Goal: Information Seeking & Learning: Learn about a topic

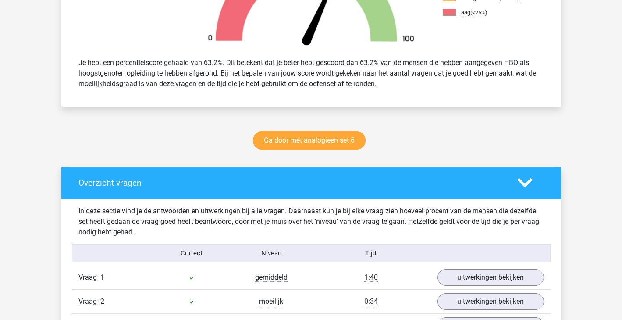
scroll to position [391, 0]
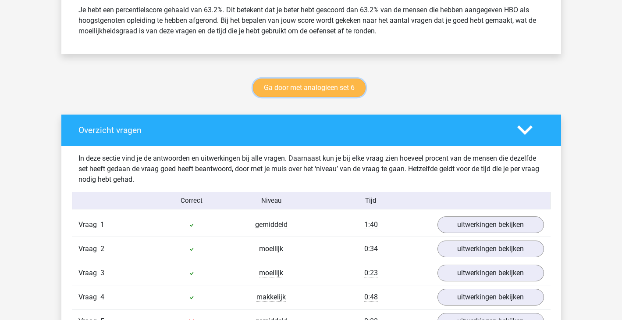
click at [352, 88] on link "Ga door met analogieen set 6" at bounding box center [309, 87] width 113 height 18
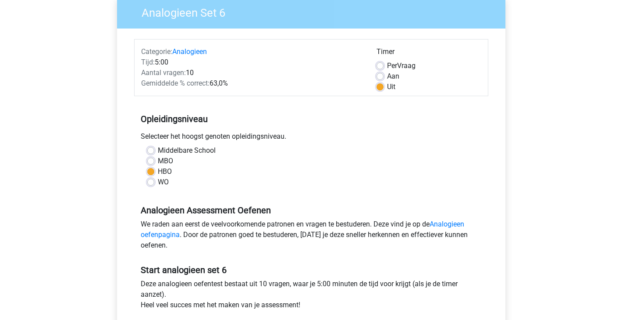
scroll to position [216, 0]
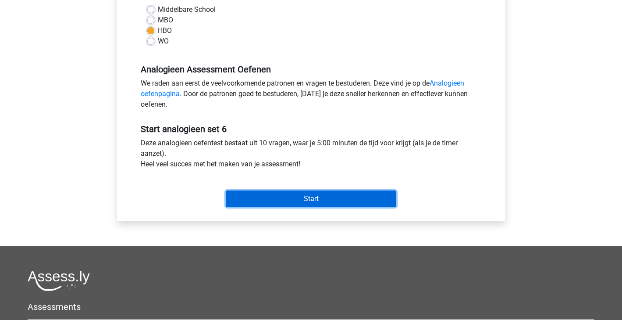
click at [326, 194] on input "Start" at bounding box center [311, 198] width 171 height 17
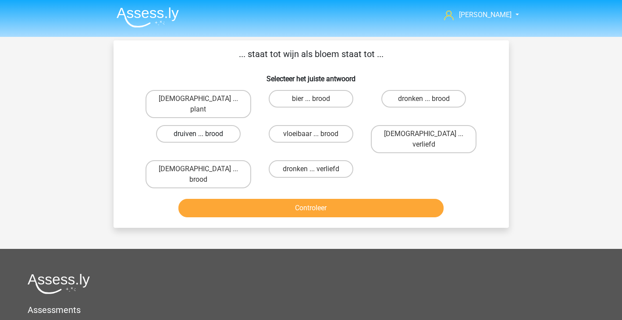
click at [203, 130] on label "druiven ... brood" at bounding box center [198, 134] width 85 height 18
click at [203, 134] on input "druiven ... brood" at bounding box center [201, 137] width 6 height 6
radio input "true"
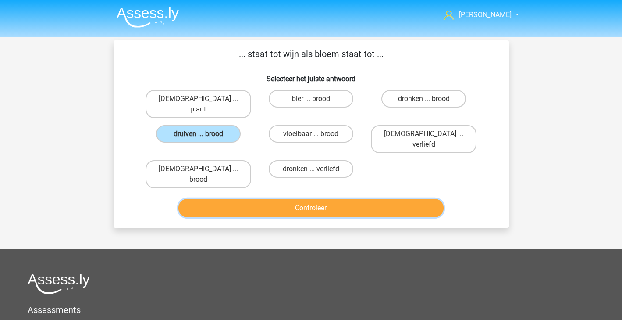
click at [313, 199] on button "Controleer" at bounding box center [310, 208] width 265 height 18
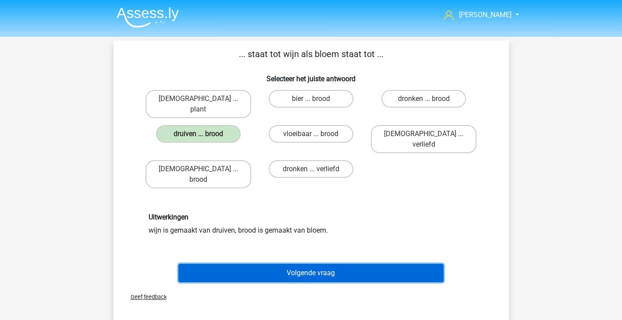
click at [303, 263] on button "Volgende vraag" at bounding box center [310, 272] width 265 height 18
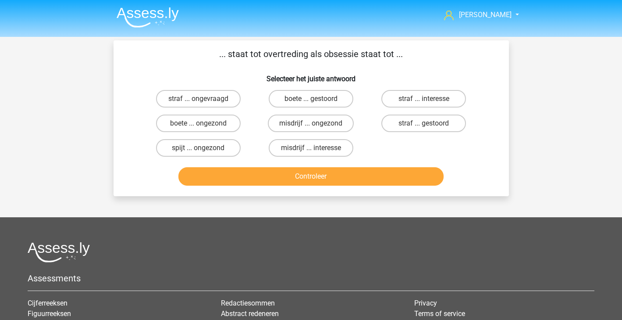
scroll to position [0, 0]
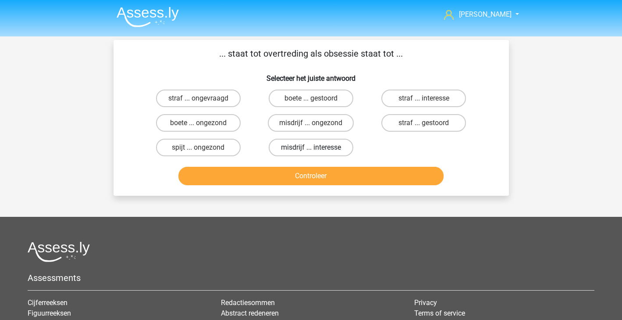
click at [339, 150] on label "misdrijf ... interesse" at bounding box center [311, 148] width 85 height 18
click at [316, 150] on input "misdrijf ... interesse" at bounding box center [314, 150] width 6 height 6
radio input "true"
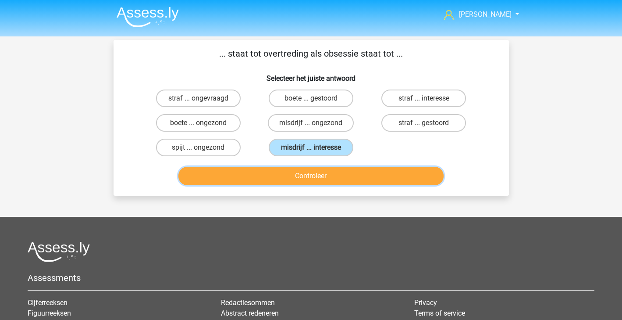
click at [336, 178] on button "Controleer" at bounding box center [310, 176] width 265 height 18
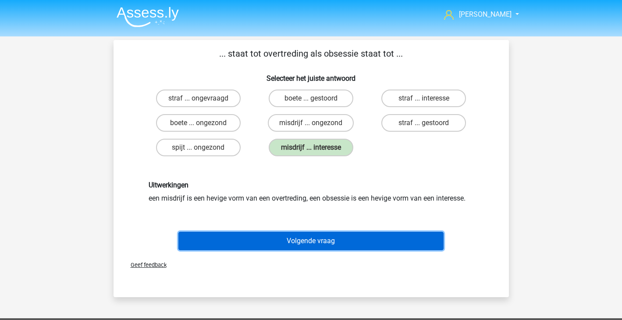
click at [329, 237] on button "Volgende vraag" at bounding box center [310, 240] width 265 height 18
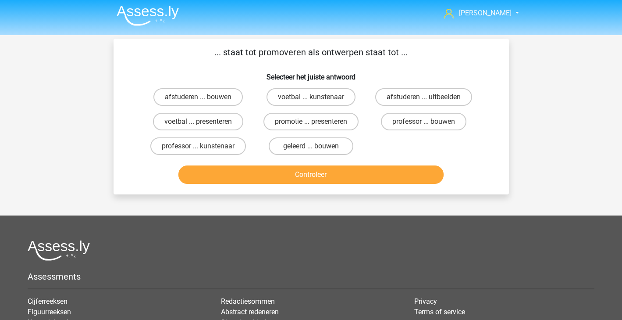
scroll to position [3, 0]
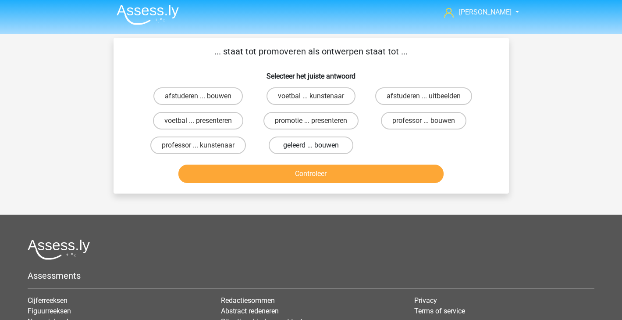
click at [321, 144] on label "geleerd ... bouwen" at bounding box center [311, 145] width 85 height 18
click at [316, 145] on input "geleerd ... bouwen" at bounding box center [314, 148] width 6 height 6
radio input "true"
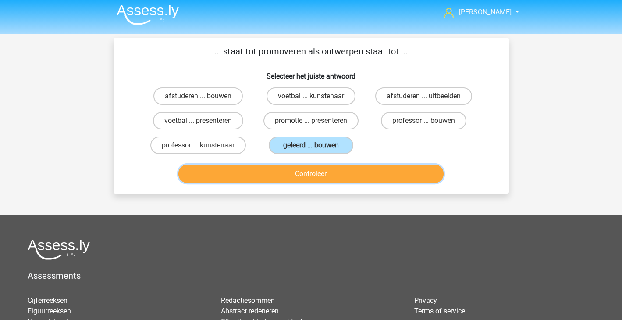
click at [326, 176] on button "Controleer" at bounding box center [310, 173] width 265 height 18
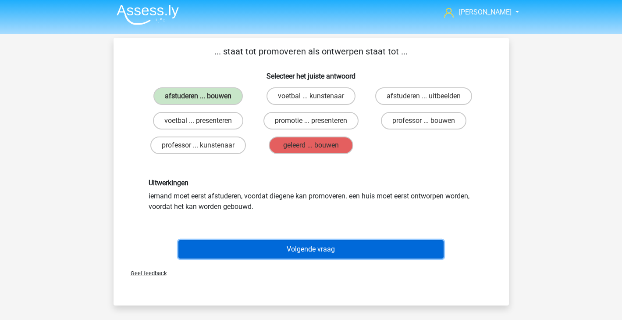
click at [310, 242] on button "Volgende vraag" at bounding box center [310, 249] width 265 height 18
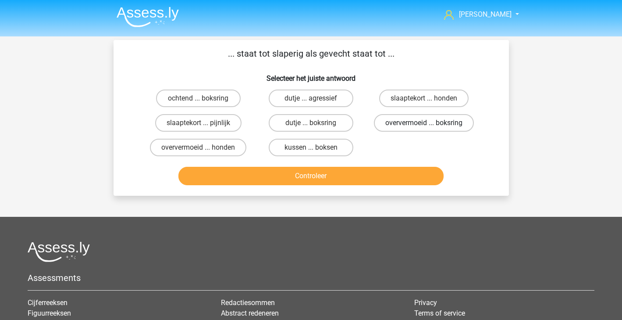
scroll to position [0, 0]
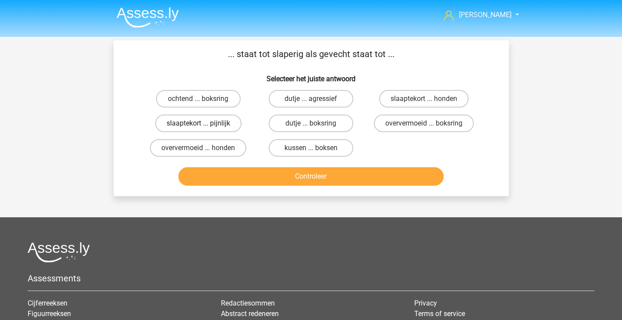
click at [226, 122] on label "slaaptekort ... pijnlijk" at bounding box center [198, 123] width 86 height 18
click at [204, 123] on input "slaaptekort ... pijnlijk" at bounding box center [201, 126] width 6 height 6
radio input "true"
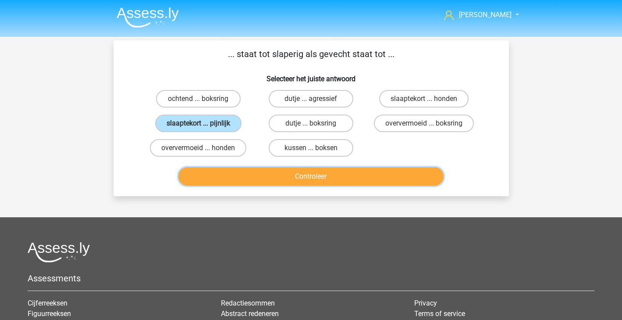
click at [225, 170] on button "Controleer" at bounding box center [310, 176] width 265 height 18
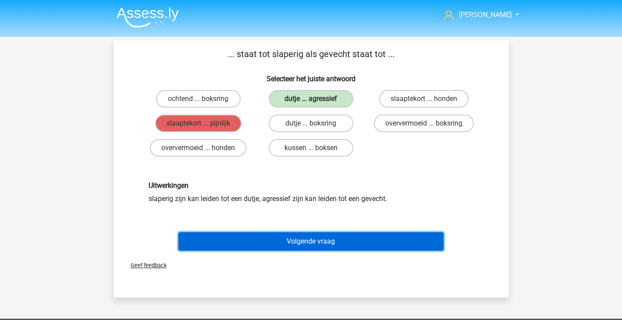
click at [254, 244] on button "Volgende vraag" at bounding box center [310, 241] width 265 height 18
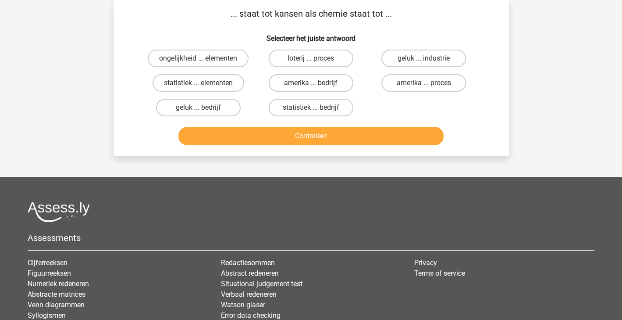
scroll to position [25, 0]
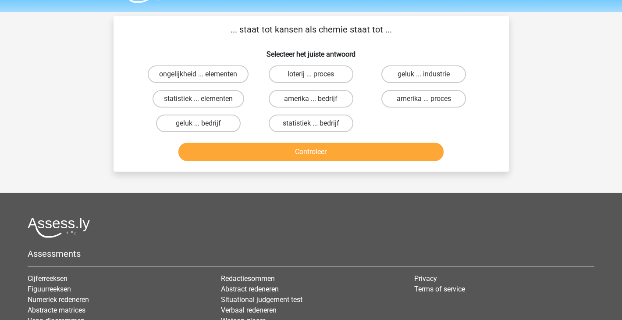
click at [254, 244] on div "Assessments Cijferreeksen Figuurreeksen Numeriek redeneren Abstracte matrices V…" at bounding box center [311, 290] width 580 height 147
click at [220, 77] on label "ongelijkheid ... elementen" at bounding box center [198, 74] width 101 height 18
click at [204, 77] on input "ongelijkheid ... elementen" at bounding box center [201, 77] width 6 height 6
radio input "true"
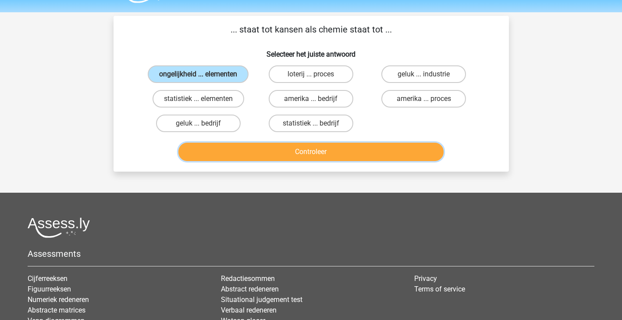
click at [242, 149] on button "Controleer" at bounding box center [310, 151] width 265 height 18
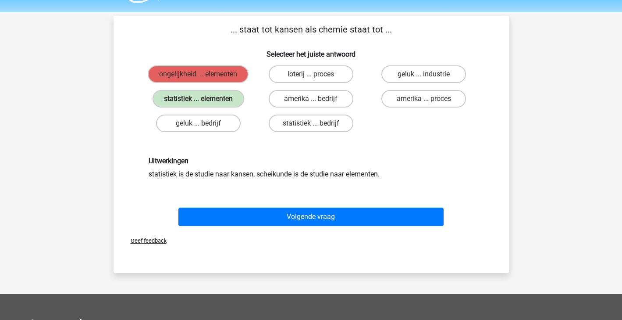
click at [320, 228] on div "Volgende vraag" at bounding box center [311, 218] width 338 height 22
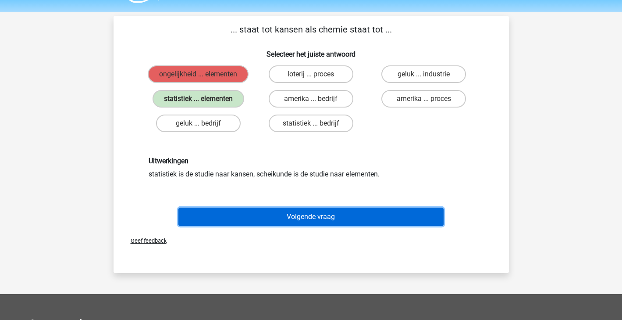
click at [332, 220] on button "Volgende vraag" at bounding box center [310, 216] width 265 height 18
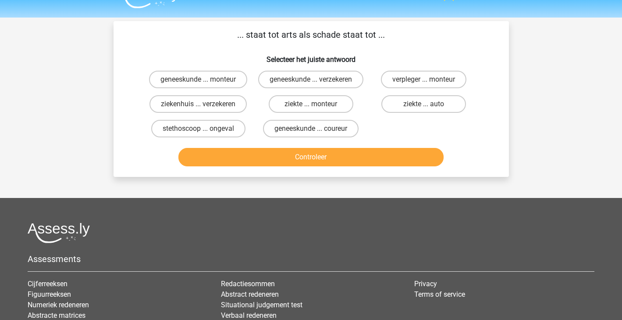
scroll to position [13, 0]
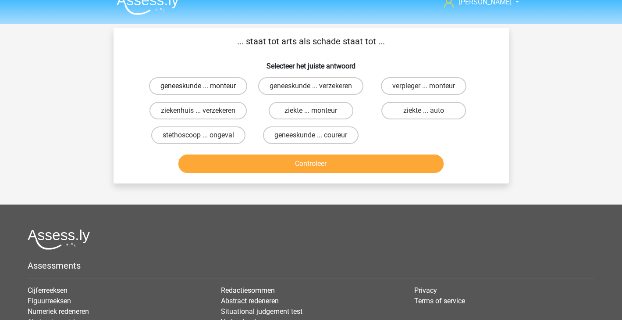
click at [233, 86] on label "geneeskunde ... monteur" at bounding box center [198, 86] width 98 height 18
click at [204, 86] on input "geneeskunde ... monteur" at bounding box center [201, 89] width 6 height 6
radio input "true"
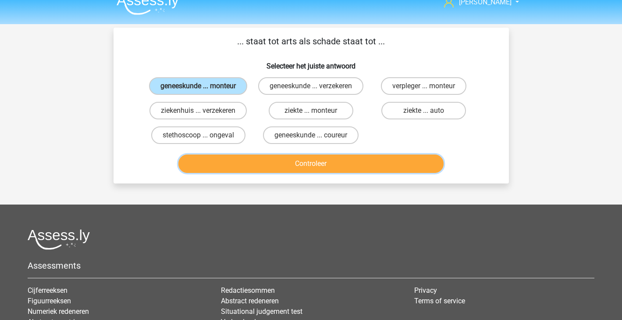
click at [301, 173] on button "Controleer" at bounding box center [310, 163] width 265 height 18
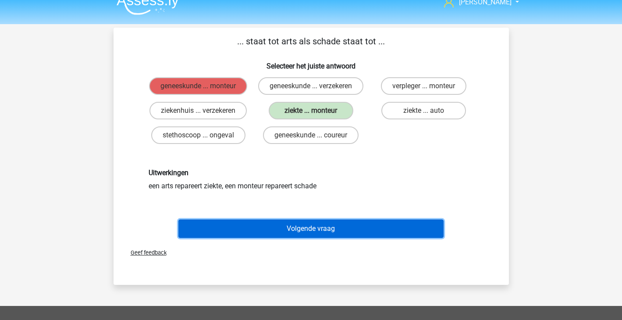
click at [314, 238] on button "Volgende vraag" at bounding box center [310, 228] width 265 height 18
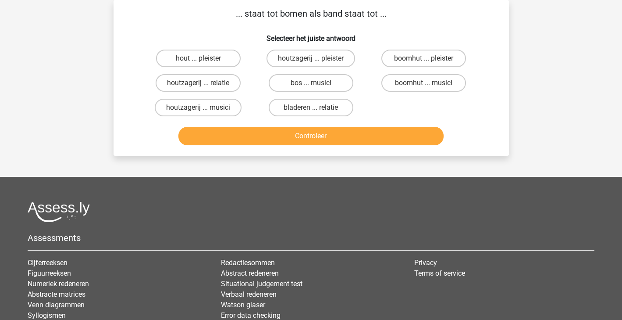
scroll to position [0, 0]
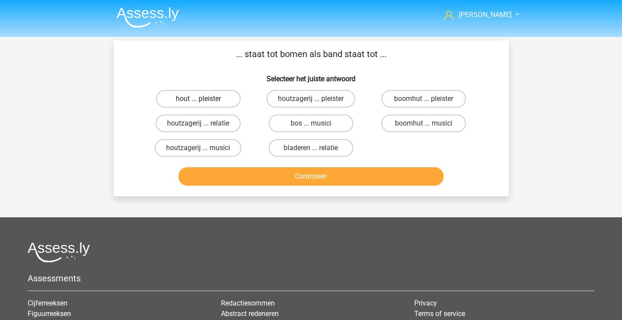
click at [219, 98] on label "hout ... pleister" at bounding box center [198, 99] width 85 height 18
click at [204, 99] on input "hout ... pleister" at bounding box center [201, 102] width 6 height 6
radio input "true"
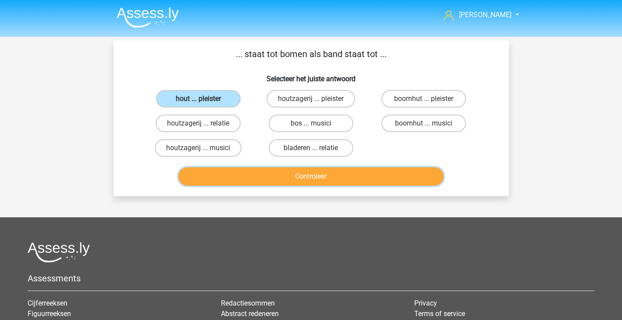
click at [307, 181] on button "Controleer" at bounding box center [310, 176] width 265 height 18
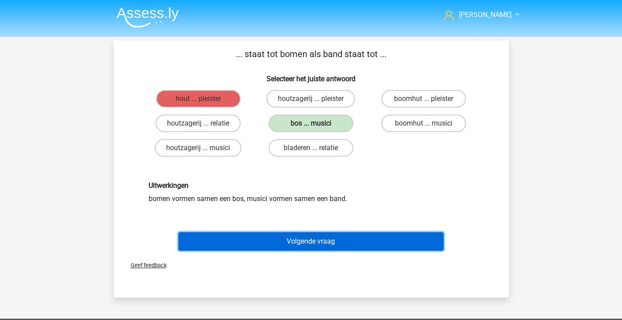
click at [312, 241] on button "Volgende vraag" at bounding box center [310, 241] width 265 height 18
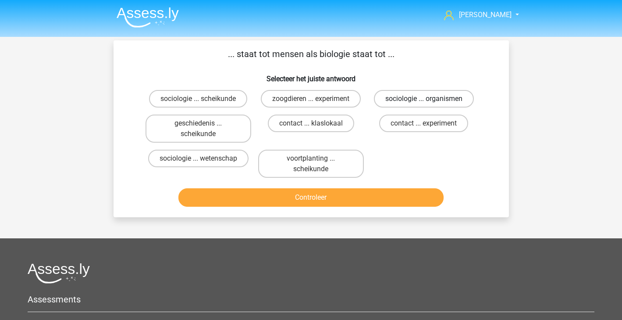
click at [459, 103] on label "sociologie ... organismen" at bounding box center [424, 99] width 100 height 18
click at [430, 103] on input "sociologie ... organismen" at bounding box center [427, 102] width 6 height 6
radio input "true"
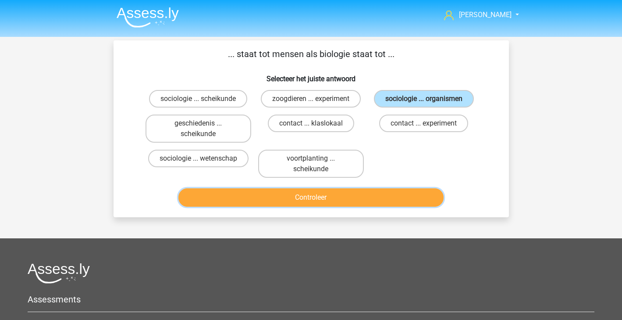
click at [425, 189] on button "Controleer" at bounding box center [310, 197] width 265 height 18
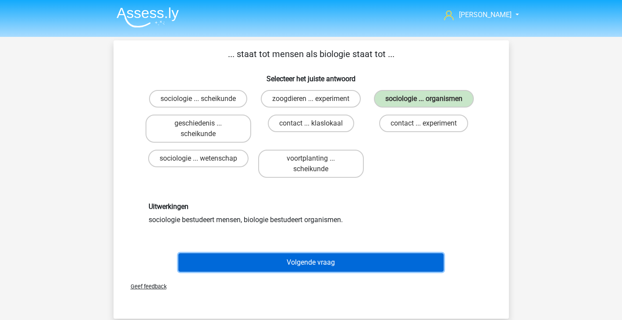
click at [374, 265] on button "Volgende vraag" at bounding box center [310, 262] width 265 height 18
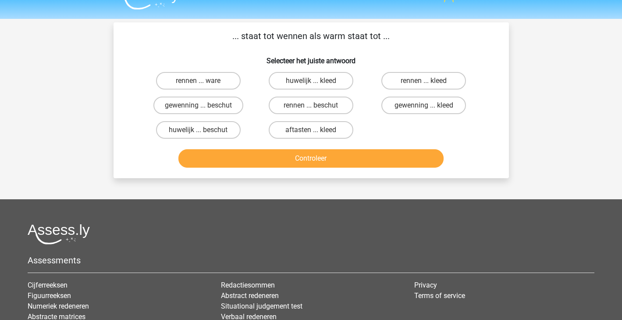
scroll to position [6, 0]
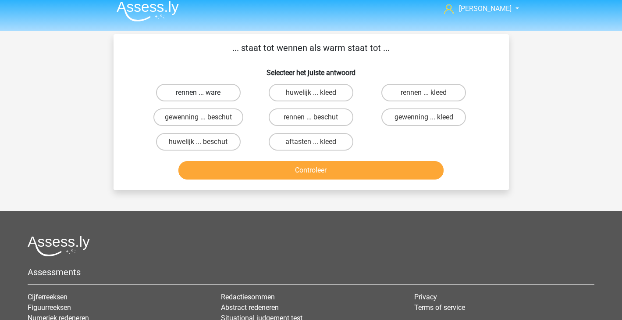
click at [219, 96] on label "rennen ... ware" at bounding box center [198, 93] width 85 height 18
click at [204, 96] on input "rennen ... ware" at bounding box center [201, 95] width 6 height 6
radio input "true"
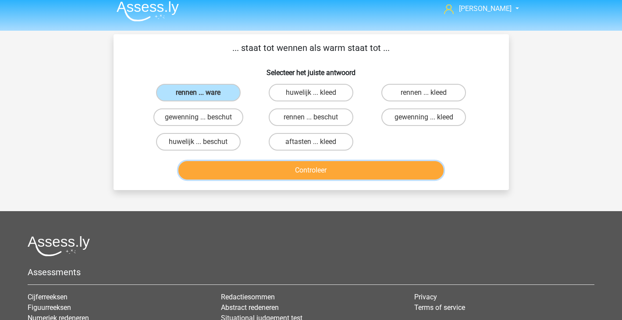
click at [289, 171] on button "Controleer" at bounding box center [310, 170] width 265 height 18
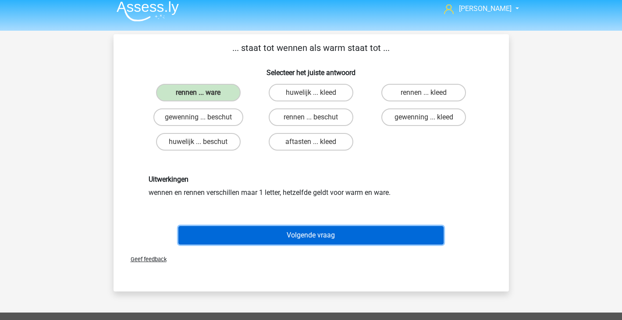
click at [364, 231] on button "Volgende vraag" at bounding box center [310, 235] width 265 height 18
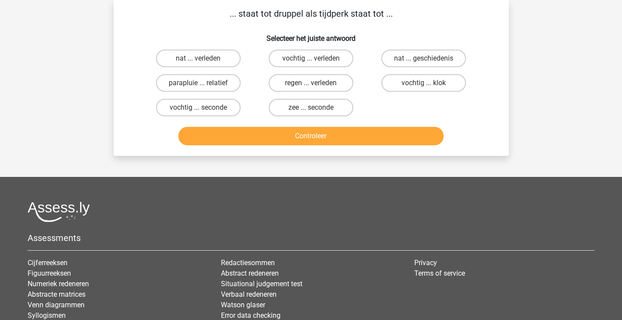
scroll to position [0, 0]
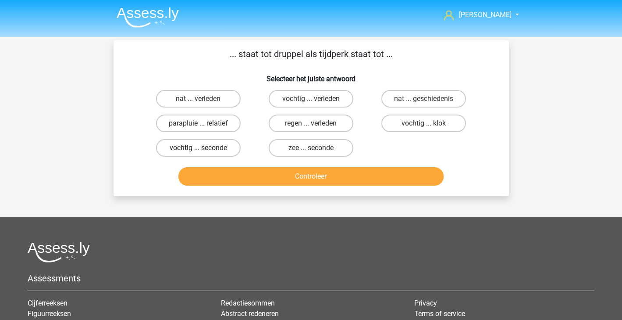
click at [226, 154] on label "vochtig ... seconde" at bounding box center [198, 148] width 85 height 18
click at [204, 153] on input "vochtig ... seconde" at bounding box center [201, 151] width 6 height 6
radio input "true"
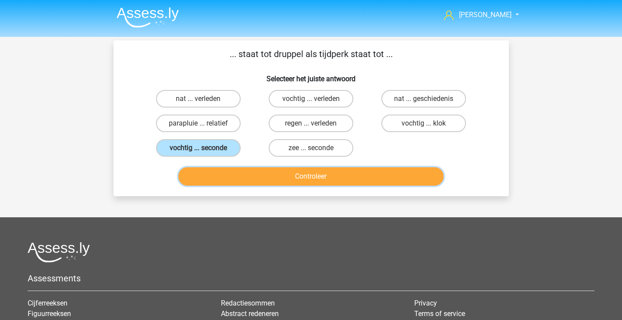
click at [286, 178] on button "Controleer" at bounding box center [310, 176] width 265 height 18
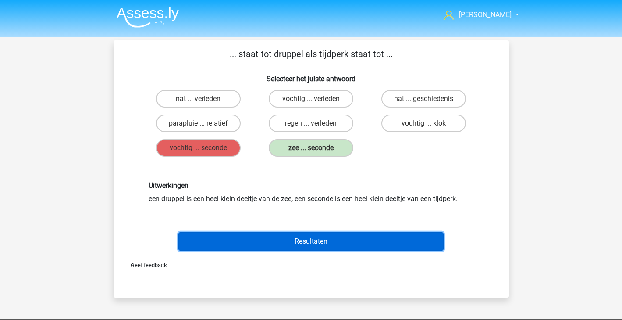
click at [289, 241] on button "Resultaten" at bounding box center [310, 241] width 265 height 18
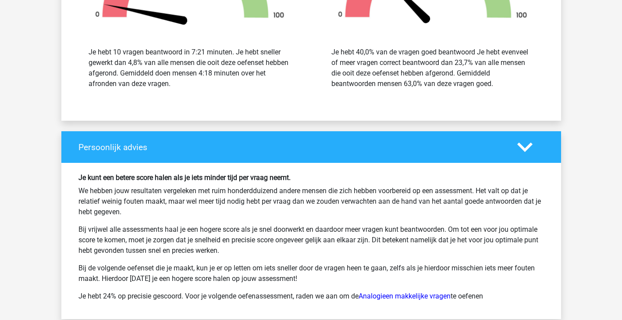
scroll to position [1150, 0]
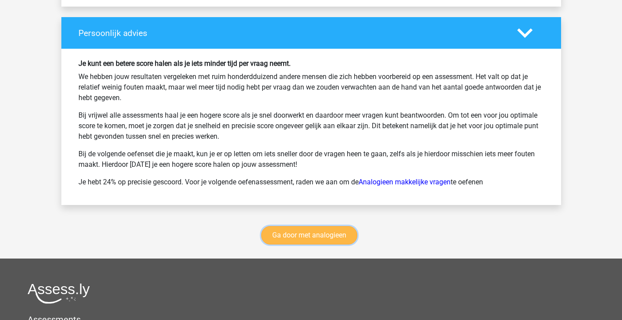
click at [320, 235] on link "Ga door met analogieen" at bounding box center [309, 235] width 96 height 18
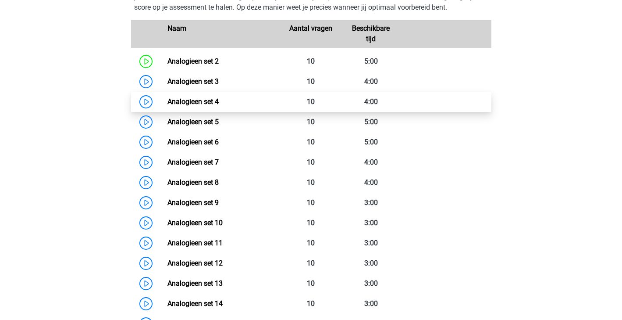
scroll to position [417, 0]
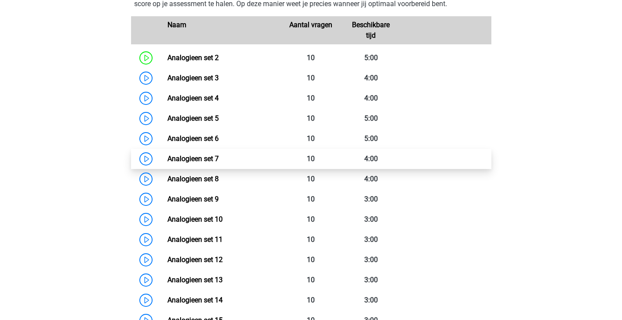
click at [219, 162] on link "Analogieen set 7" at bounding box center [192, 158] width 51 height 8
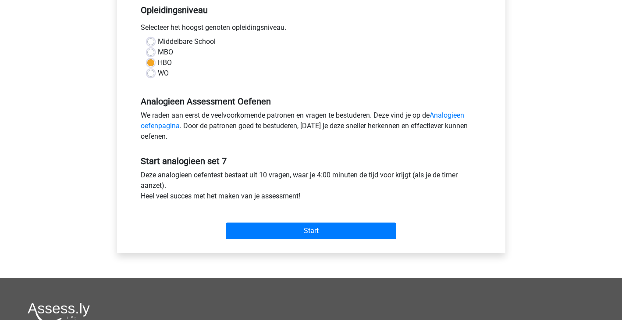
scroll to position [187, 0]
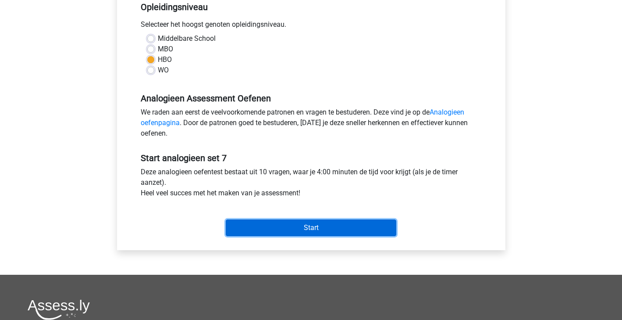
click at [259, 224] on input "Start" at bounding box center [311, 227] width 171 height 17
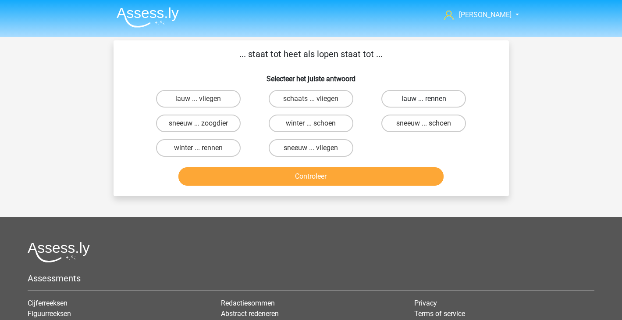
click at [452, 97] on label "lauw ... rennen" at bounding box center [423, 99] width 85 height 18
click at [430, 99] on input "lauw ... rennen" at bounding box center [427, 102] width 6 height 6
radio input "true"
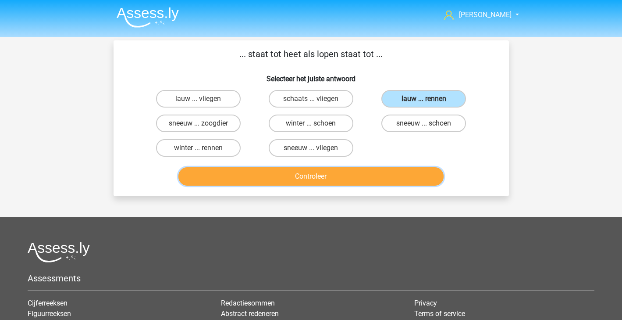
click at [375, 183] on button "Controleer" at bounding box center [310, 176] width 265 height 18
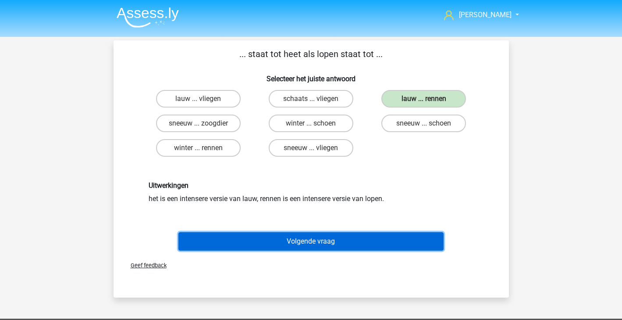
click at [347, 243] on button "Volgende vraag" at bounding box center [310, 241] width 265 height 18
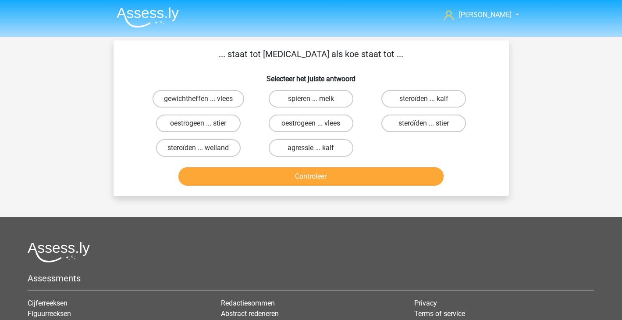
scroll to position [40, 0]
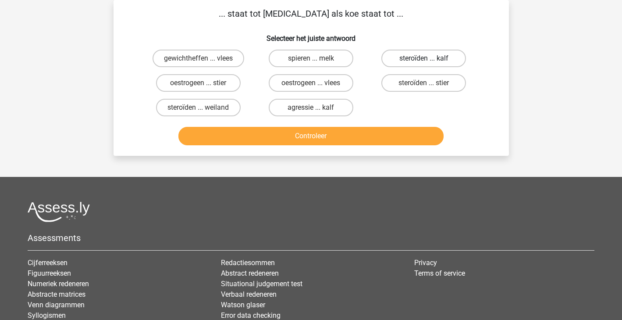
click at [419, 63] on label "steroïden ... kalf" at bounding box center [423, 59] width 85 height 18
click at [424, 63] on input "steroïden ... kalf" at bounding box center [427, 61] width 6 height 6
radio input "true"
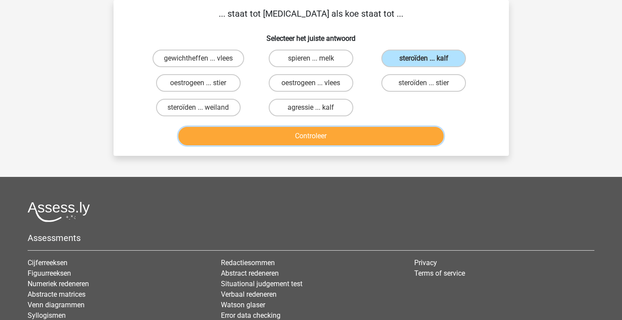
click at [404, 145] on button "Controleer" at bounding box center [310, 136] width 265 height 18
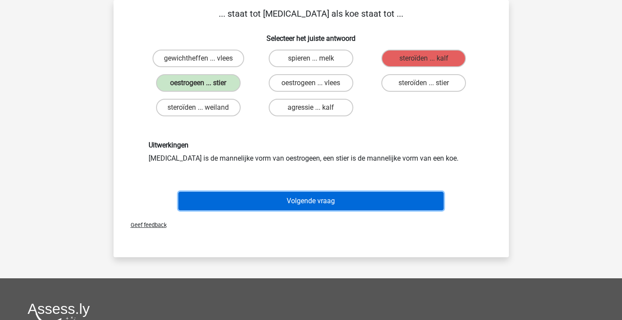
click at [381, 205] on button "Volgende vraag" at bounding box center [310, 201] width 265 height 18
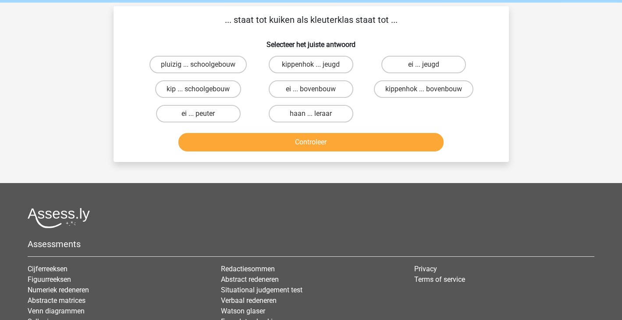
scroll to position [35, 0]
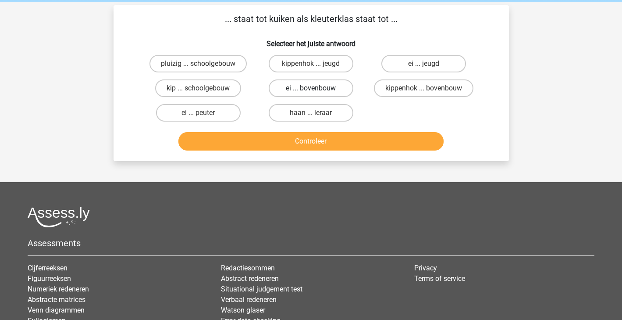
click at [298, 92] on label "ei ... bovenbouw" at bounding box center [311, 88] width 85 height 18
click at [311, 92] on input "ei ... bovenbouw" at bounding box center [314, 91] width 6 height 6
radio input "true"
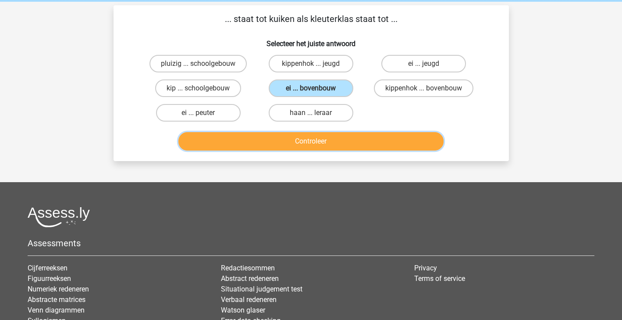
click at [296, 140] on button "Controleer" at bounding box center [310, 141] width 265 height 18
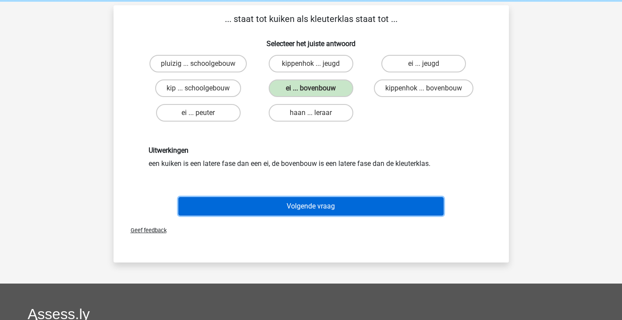
click at [296, 202] on button "Volgende vraag" at bounding box center [310, 206] width 265 height 18
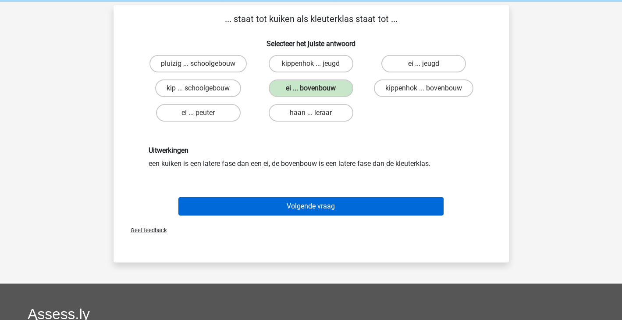
scroll to position [40, 0]
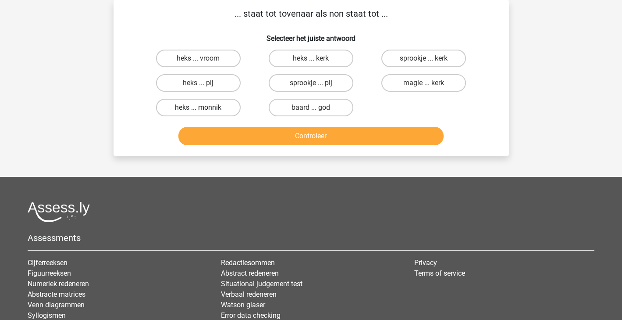
click at [219, 103] on label "heks ... monnik" at bounding box center [198, 108] width 85 height 18
click at [204, 107] on input "heks ... monnik" at bounding box center [201, 110] width 6 height 6
radio input "true"
click at [279, 132] on button "Controleer" at bounding box center [310, 136] width 265 height 18
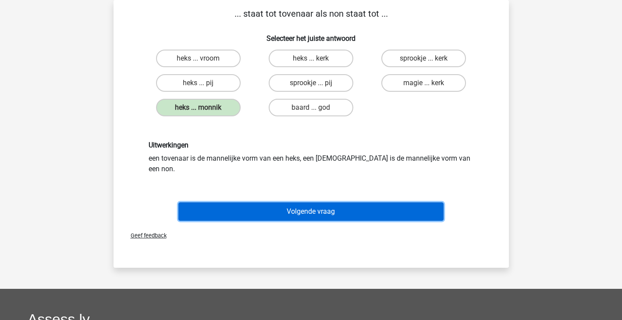
click at [278, 206] on button "Volgende vraag" at bounding box center [310, 211] width 265 height 18
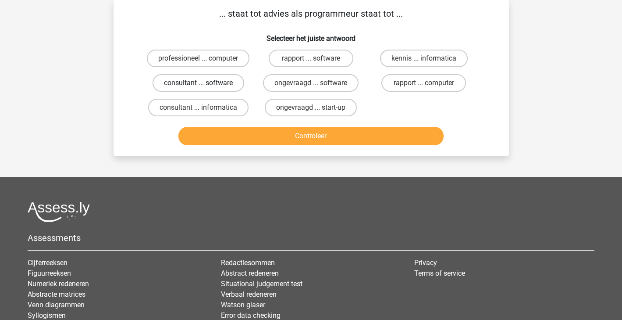
click at [233, 86] on label "consultant ... software" at bounding box center [199, 83] width 92 height 18
click at [204, 86] on input "consultant ... software" at bounding box center [201, 86] width 6 height 6
radio input "true"
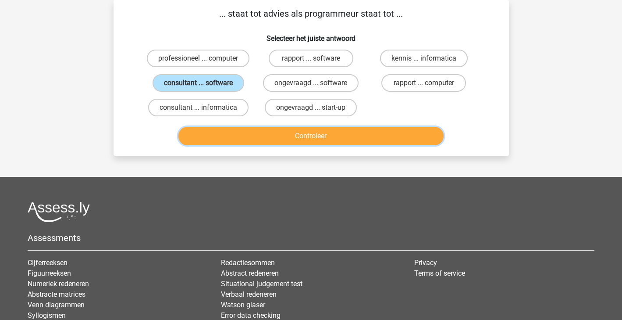
click at [321, 130] on button "Controleer" at bounding box center [310, 136] width 265 height 18
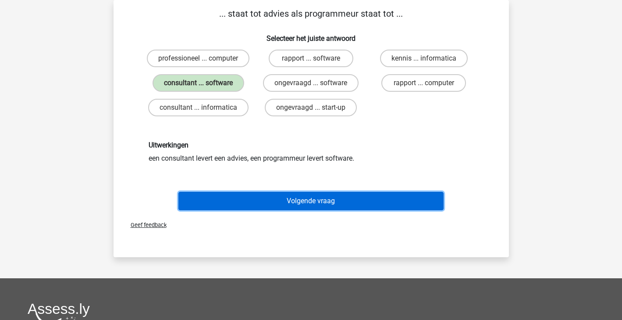
click at [364, 198] on button "Volgende vraag" at bounding box center [310, 201] width 265 height 18
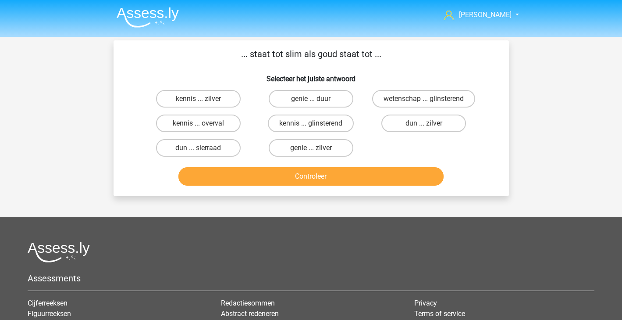
scroll to position [1, 0]
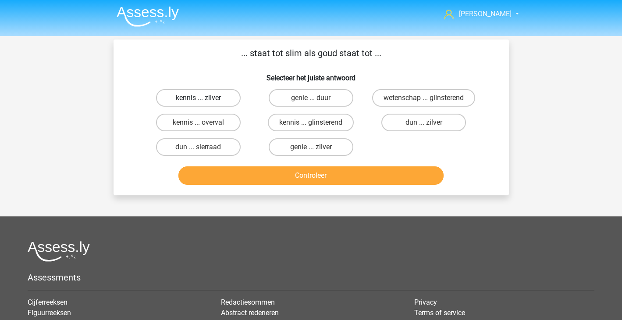
click at [195, 92] on label "kennis ... zilver" at bounding box center [198, 98] width 85 height 18
click at [198, 98] on input "kennis ... zilver" at bounding box center [201, 101] width 6 height 6
radio input "true"
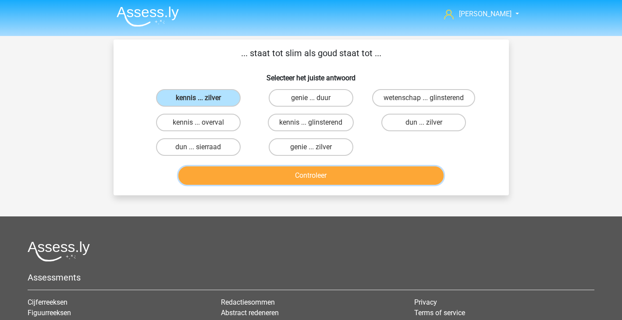
click at [294, 171] on button "Controleer" at bounding box center [310, 175] width 265 height 18
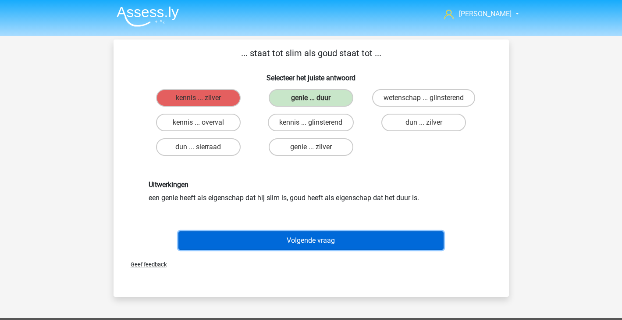
click at [309, 245] on button "Volgende vraag" at bounding box center [310, 240] width 265 height 18
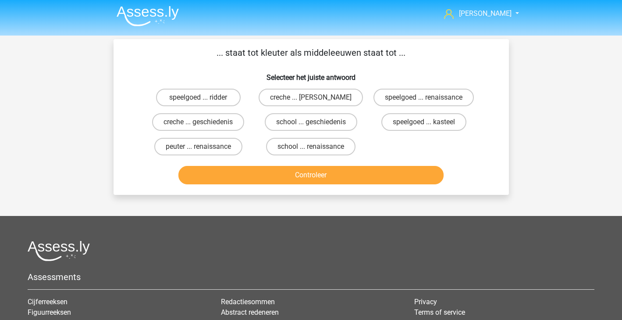
scroll to position [0, 0]
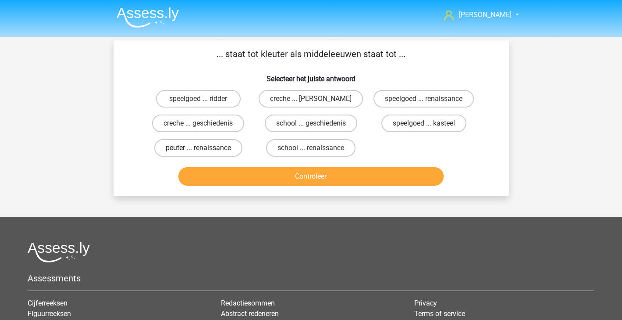
click at [220, 153] on label "peuter ... renaissance" at bounding box center [198, 148] width 88 height 18
click at [204, 153] on input "peuter ... renaissance" at bounding box center [201, 151] width 6 height 6
radio input "true"
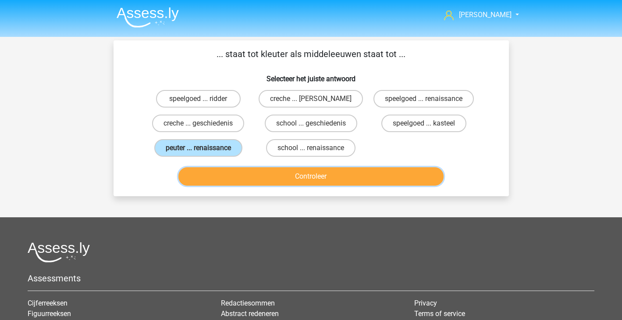
click at [303, 182] on button "Controleer" at bounding box center [310, 176] width 265 height 18
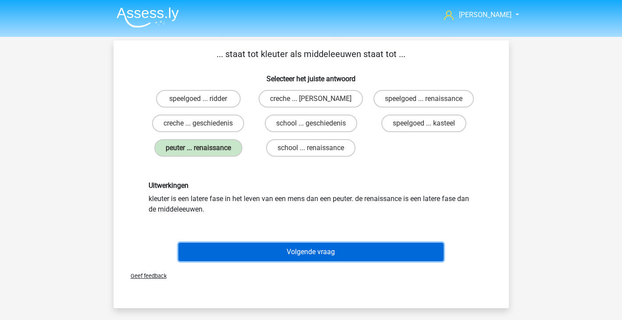
click at [330, 254] on button "Volgende vraag" at bounding box center [310, 251] width 265 height 18
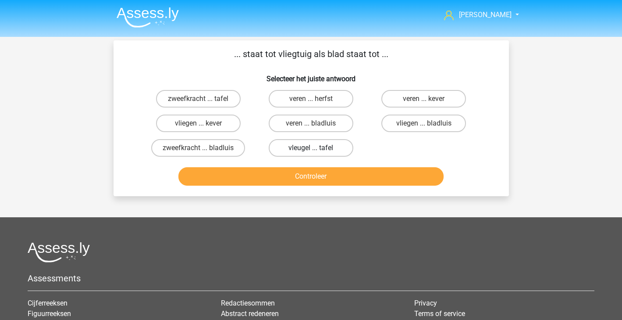
click at [314, 146] on label "vleugel ... tafel" at bounding box center [311, 148] width 85 height 18
click at [314, 148] on input "vleugel ... tafel" at bounding box center [314, 151] width 6 height 6
radio input "true"
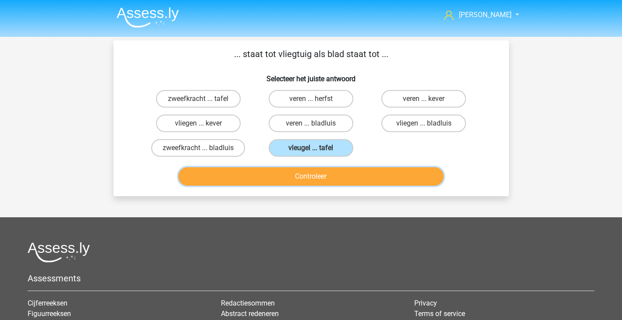
click at [317, 181] on button "Controleer" at bounding box center [310, 176] width 265 height 18
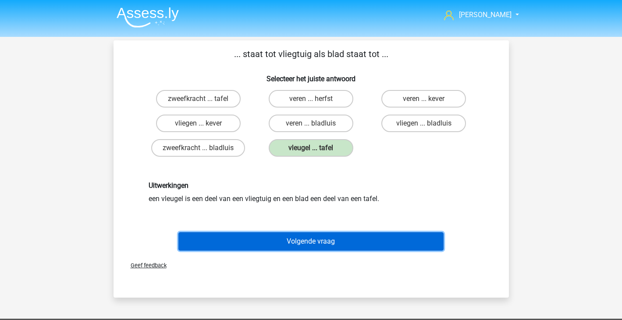
click at [319, 241] on button "Volgende vraag" at bounding box center [310, 241] width 265 height 18
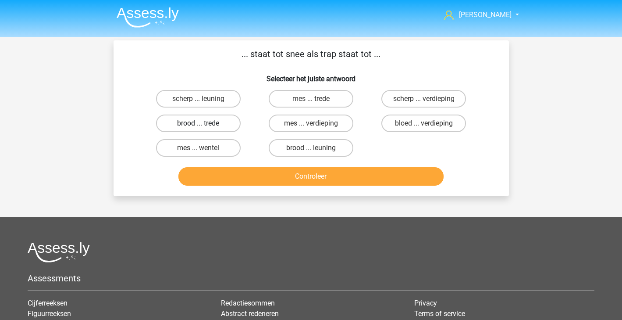
click at [219, 127] on label "brood ... trede" at bounding box center [198, 123] width 85 height 18
click at [204, 127] on input "brood ... trede" at bounding box center [201, 126] width 6 height 6
radio input "true"
click at [217, 146] on label "mes ... wentel" at bounding box center [198, 148] width 85 height 18
click at [204, 148] on input "mes ... wentel" at bounding box center [201, 151] width 6 height 6
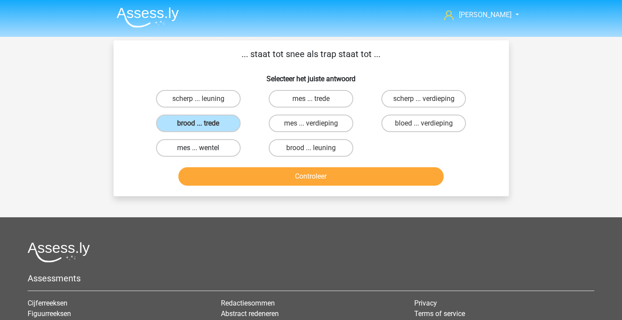
radio input "true"
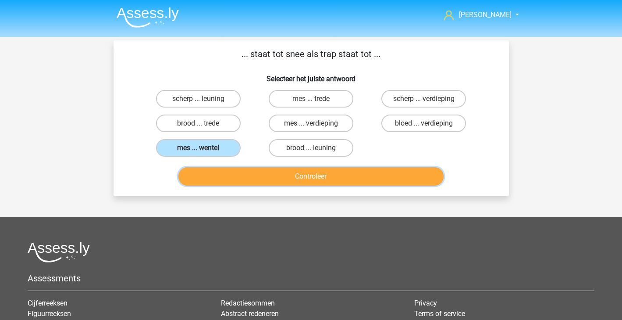
click at [306, 174] on button "Controleer" at bounding box center [310, 176] width 265 height 18
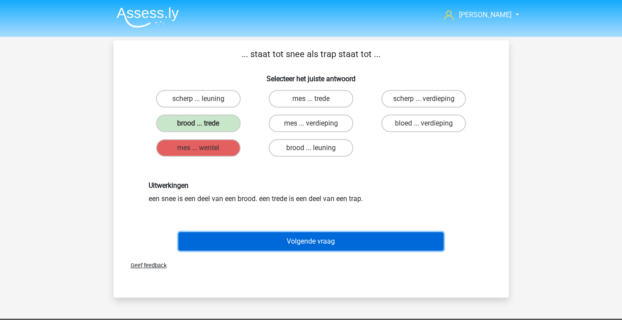
click at [353, 248] on button "Volgende vraag" at bounding box center [310, 241] width 265 height 18
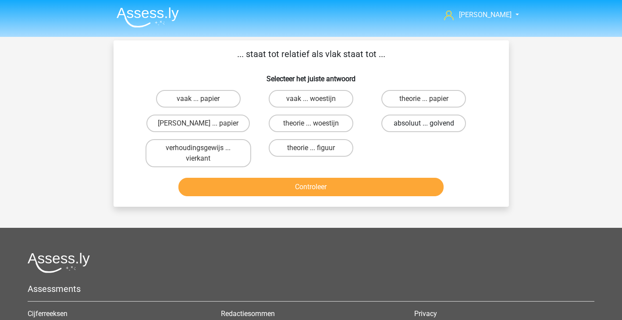
click at [452, 121] on label "absoluut ... golvend" at bounding box center [423, 123] width 85 height 18
click at [430, 123] on input "absoluut ... golvend" at bounding box center [427, 126] width 6 height 6
radio input "true"
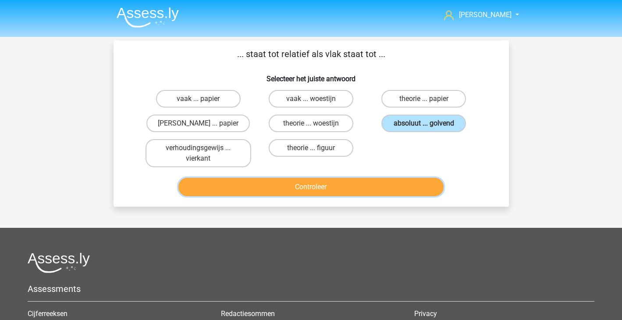
click at [384, 190] on button "Controleer" at bounding box center [310, 187] width 265 height 18
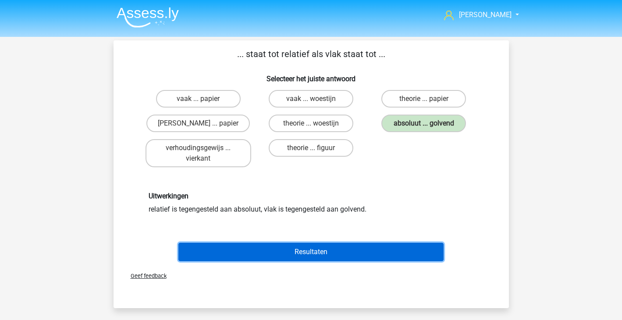
click at [348, 256] on button "Resultaten" at bounding box center [310, 251] width 265 height 18
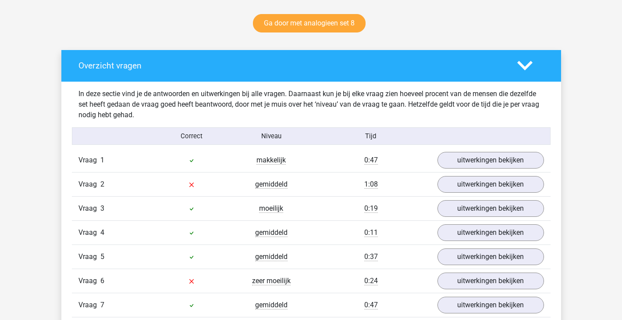
scroll to position [274, 0]
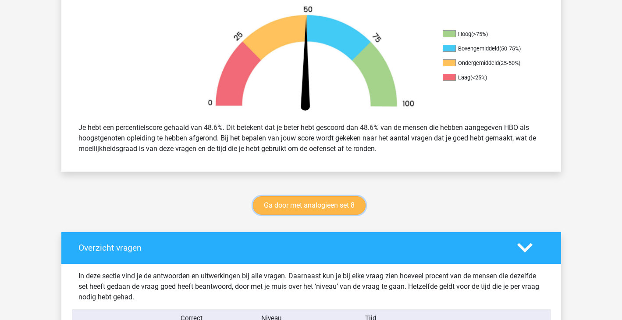
click at [317, 201] on link "Ga door met analogieen set 8" at bounding box center [309, 205] width 113 height 18
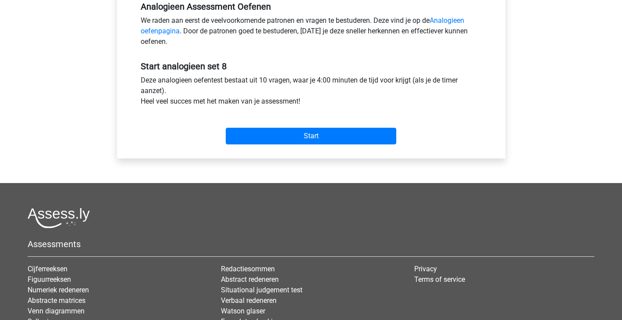
scroll to position [274, 0]
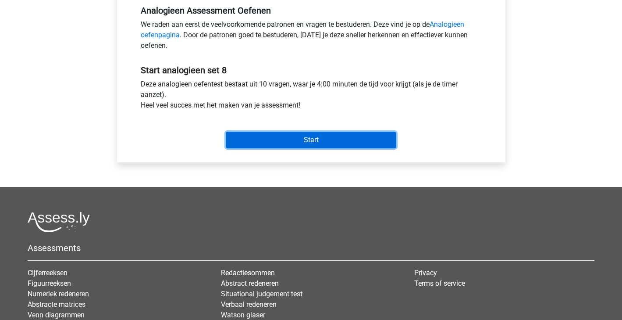
click at [333, 136] on input "Start" at bounding box center [311, 139] width 171 height 17
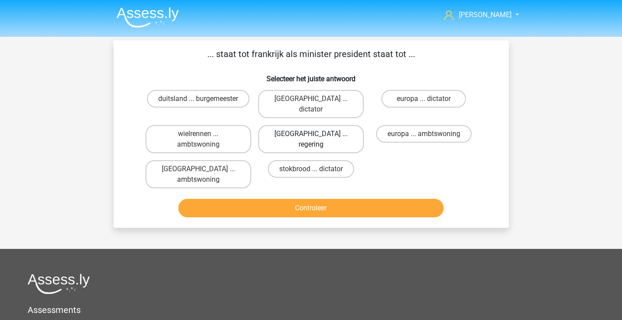
click at [308, 125] on label "parijs ... regering" at bounding box center [311, 139] width 106 height 28
click at [311, 134] on input "parijs ... regering" at bounding box center [314, 137] width 6 height 6
radio input "true"
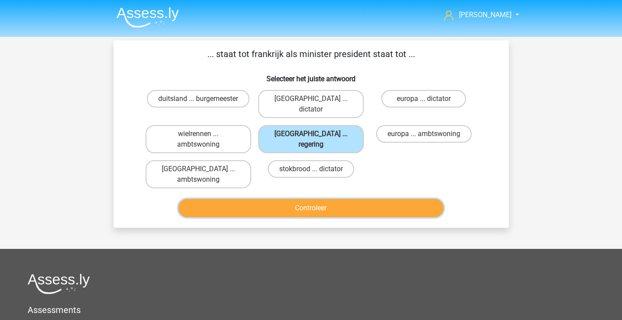
click at [303, 199] on button "Controleer" at bounding box center [310, 208] width 265 height 18
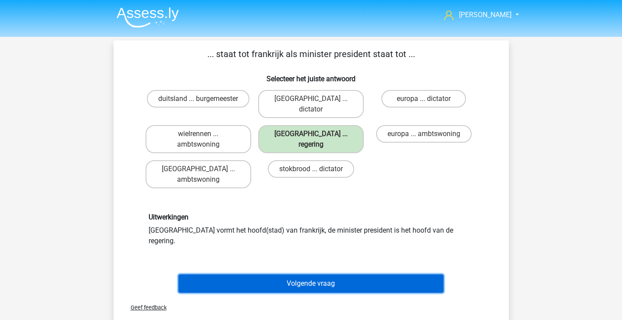
click at [294, 274] on button "Volgende vraag" at bounding box center [310, 283] width 265 height 18
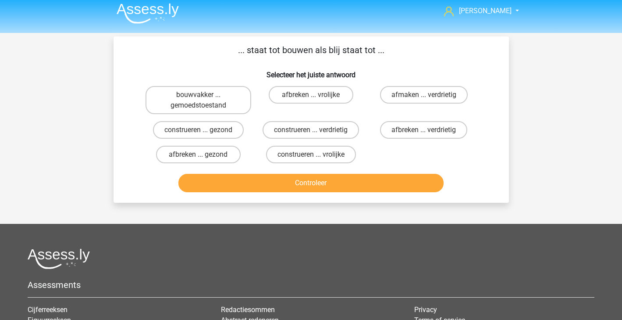
scroll to position [4, 0]
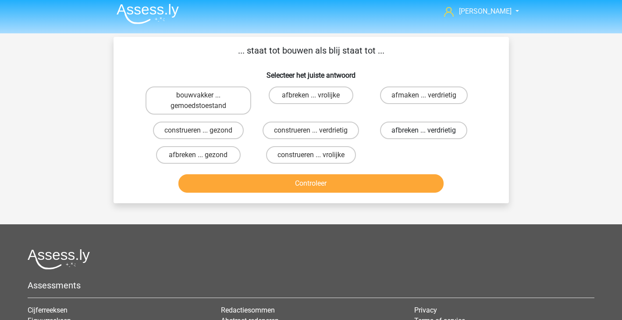
click at [446, 131] on label "afbreken ... verdrietig" at bounding box center [423, 130] width 87 height 18
click at [430, 131] on input "afbreken ... verdrietig" at bounding box center [427, 133] width 6 height 6
radio input "true"
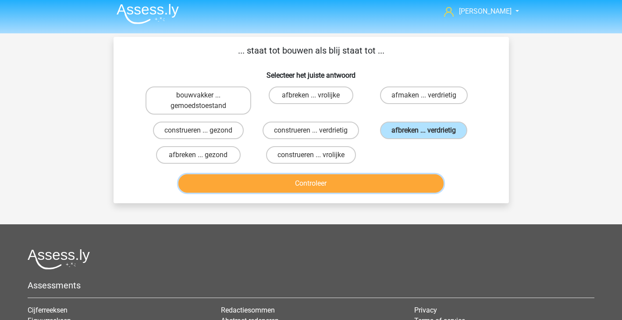
click at [406, 178] on button "Controleer" at bounding box center [310, 183] width 265 height 18
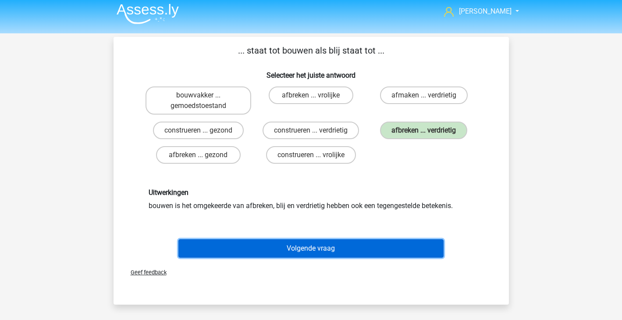
click at [379, 243] on button "Volgende vraag" at bounding box center [310, 248] width 265 height 18
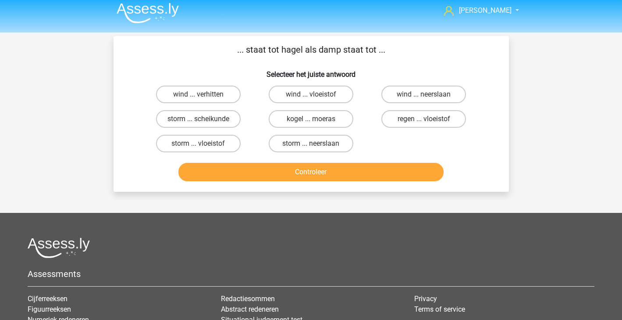
scroll to position [6, 0]
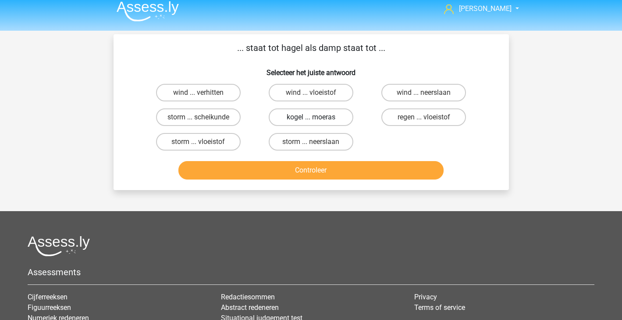
click at [315, 124] on label "kogel ... moeras" at bounding box center [311, 117] width 85 height 18
click at [315, 123] on input "kogel ... moeras" at bounding box center [314, 120] width 6 height 6
radio input "true"
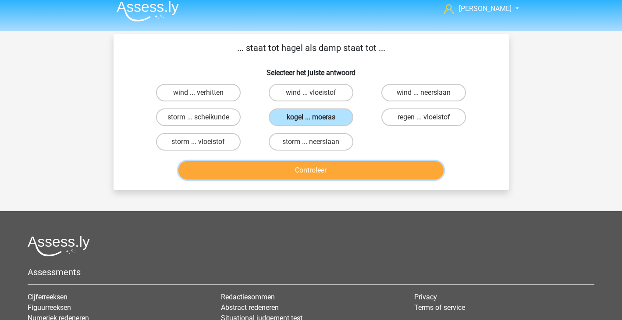
click at [317, 173] on button "Controleer" at bounding box center [310, 170] width 265 height 18
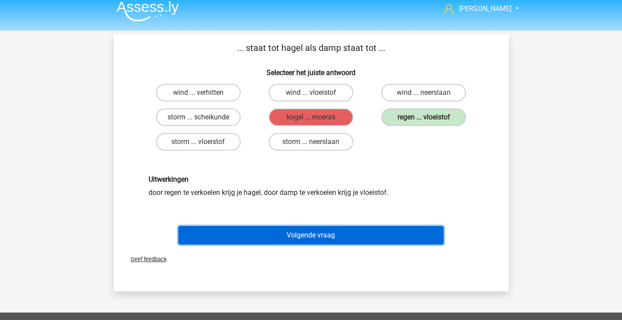
click at [332, 235] on button "Volgende vraag" at bounding box center [310, 235] width 265 height 18
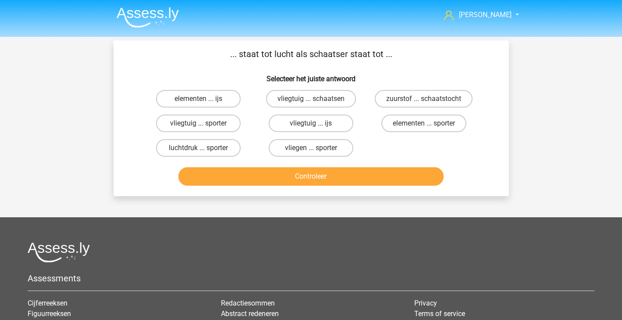
scroll to position [0, 0]
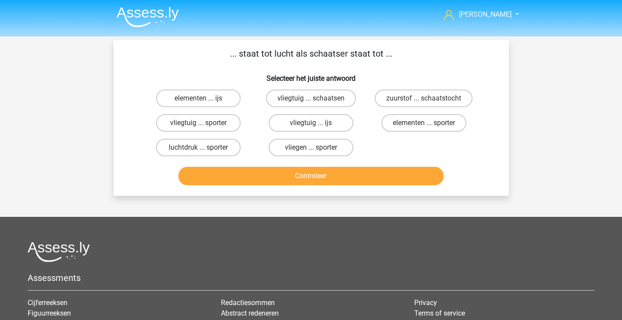
click at [374, 168] on button "Controleer" at bounding box center [310, 176] width 265 height 18
click at [341, 101] on label "vliegtuig ... schaatsen" at bounding box center [311, 98] width 90 height 18
click at [316, 101] on input "vliegtuig ... schaatsen" at bounding box center [314, 101] width 6 height 6
radio input "true"
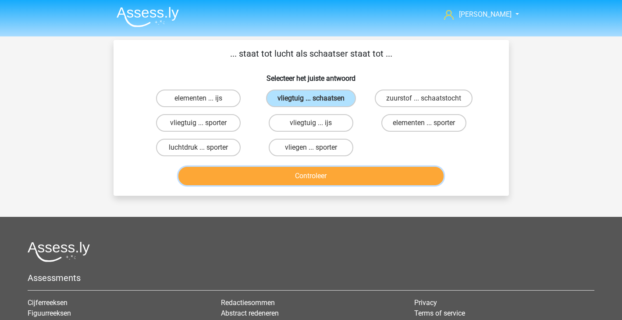
click at [323, 178] on button "Controleer" at bounding box center [310, 176] width 265 height 18
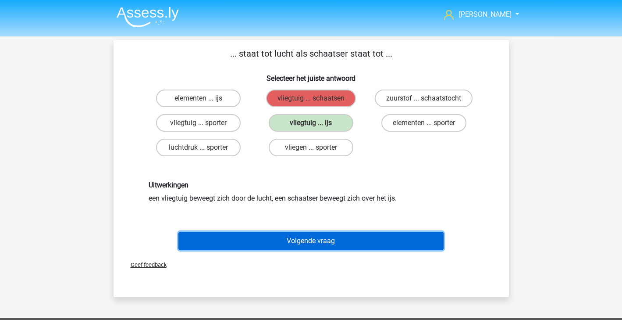
click at [327, 239] on button "Volgende vraag" at bounding box center [310, 240] width 265 height 18
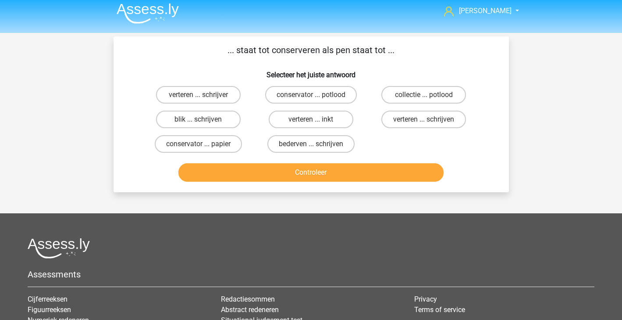
scroll to position [1, 0]
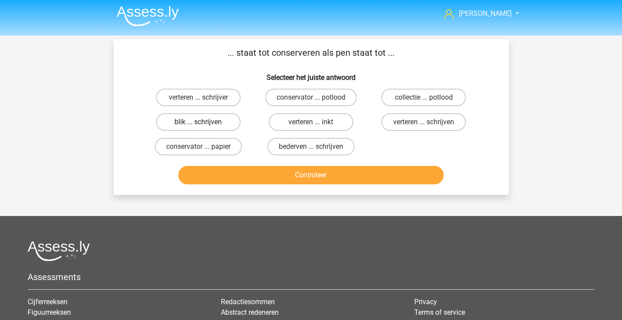
click at [210, 127] on label "blik ... schrijven" at bounding box center [198, 122] width 85 height 18
click at [204, 127] on input "blik ... schrijven" at bounding box center [201, 125] width 6 height 6
radio input "true"
click at [281, 180] on button "Controleer" at bounding box center [310, 175] width 265 height 18
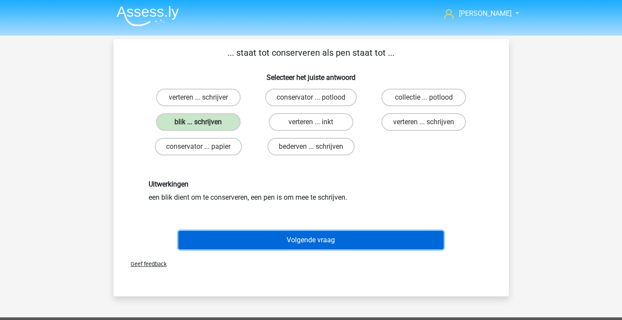
click at [347, 237] on button "Volgende vraag" at bounding box center [310, 240] width 265 height 18
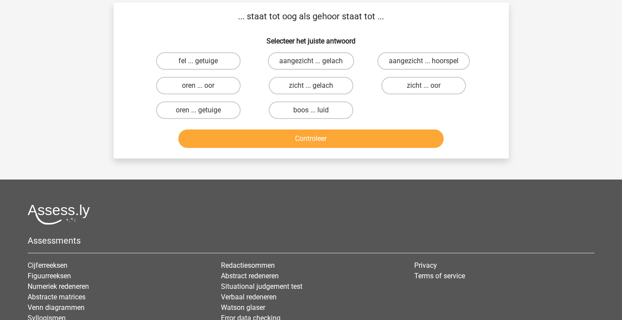
scroll to position [40, 0]
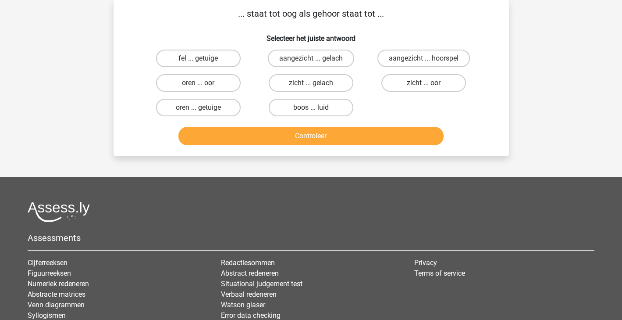
click at [458, 89] on label "zicht ... oor" at bounding box center [423, 83] width 85 height 18
click at [430, 89] on input "zicht ... oor" at bounding box center [427, 86] width 6 height 6
radio input "true"
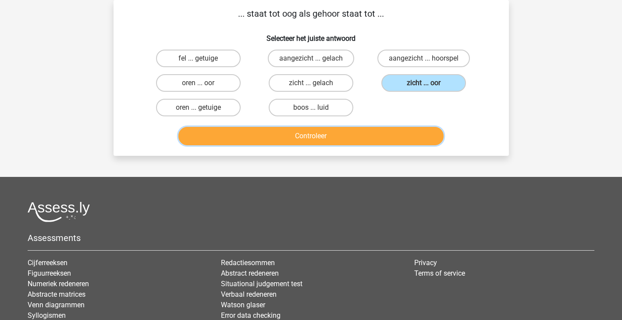
click at [423, 138] on button "Controleer" at bounding box center [310, 136] width 265 height 18
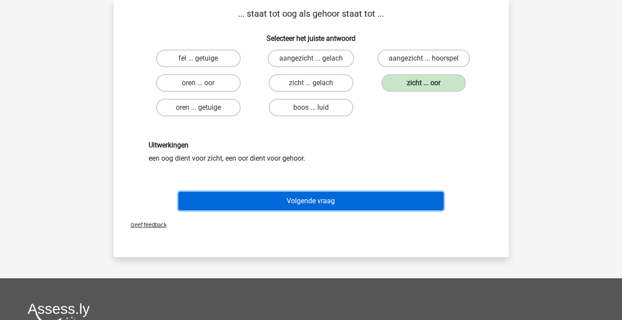
click at [379, 200] on button "Volgende vraag" at bounding box center [310, 201] width 265 height 18
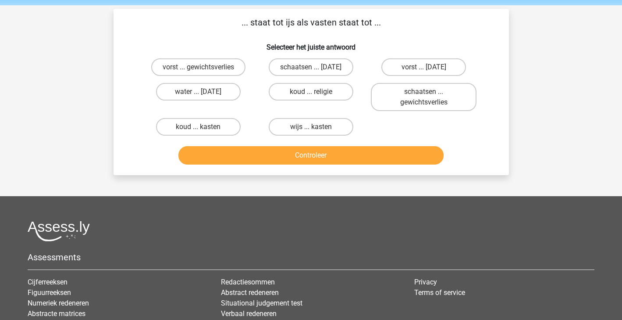
scroll to position [28, 0]
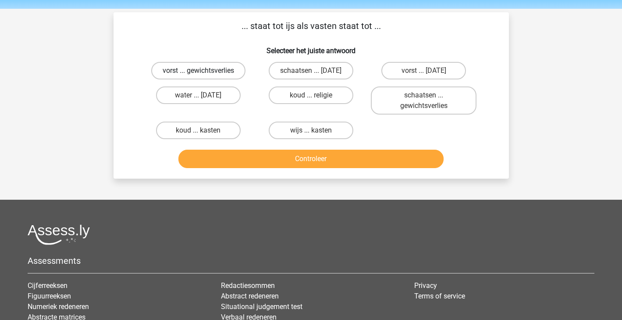
click at [188, 73] on label "vorst ... gewichtsverlies" at bounding box center [198, 71] width 94 height 18
click at [198, 73] on input "vorst ... gewichtsverlies" at bounding box center [201, 74] width 6 height 6
radio input "true"
click at [319, 172] on div "... staat tot ijs als vasten staat tot ... Selecteer het juiste antwoord vorst …" at bounding box center [311, 95] width 395 height 166
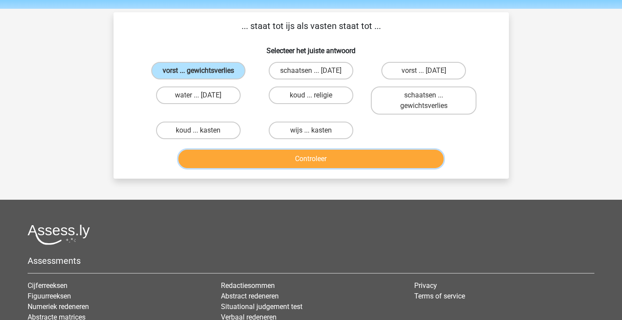
click at [332, 156] on button "Controleer" at bounding box center [310, 158] width 265 height 18
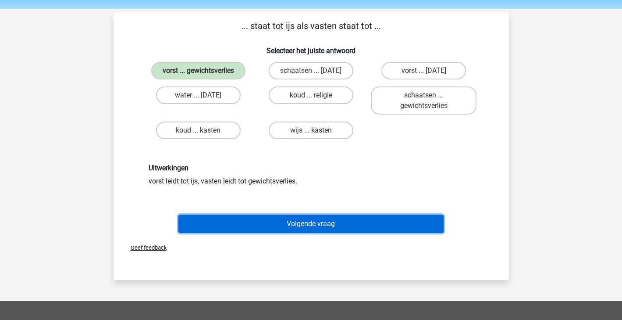
click at [327, 224] on button "Volgende vraag" at bounding box center [310, 223] width 265 height 18
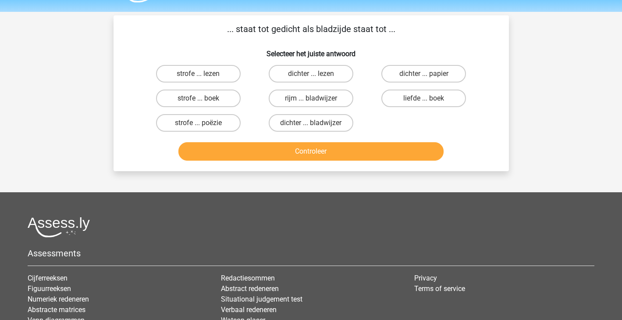
scroll to position [26, 0]
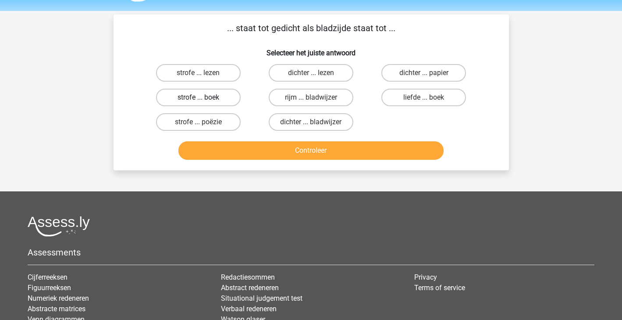
click at [220, 96] on label "strofe ... boek" at bounding box center [198, 98] width 85 height 18
click at [204, 97] on input "strofe ... boek" at bounding box center [201, 100] width 6 height 6
radio input "true"
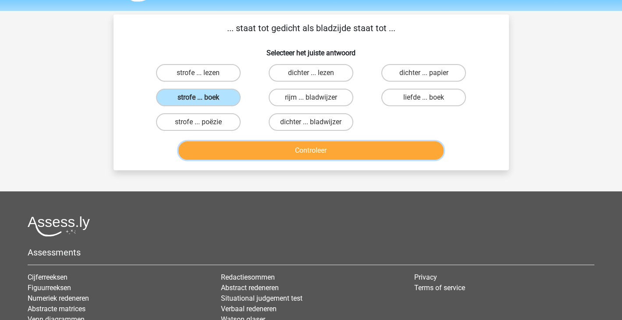
click at [292, 153] on button "Controleer" at bounding box center [310, 150] width 265 height 18
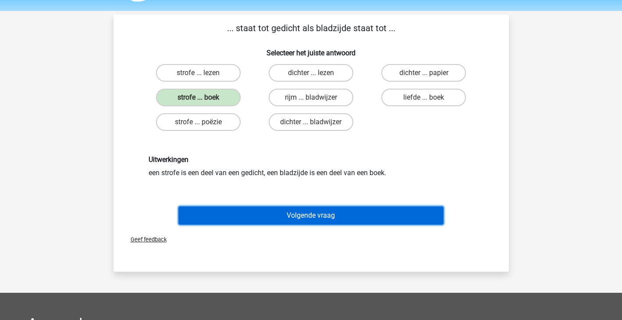
click at [286, 222] on button "Volgende vraag" at bounding box center [310, 215] width 265 height 18
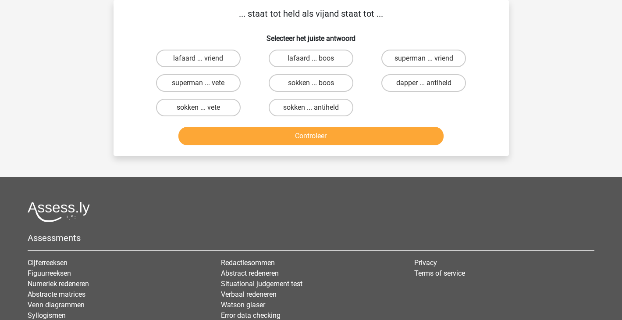
scroll to position [2, 0]
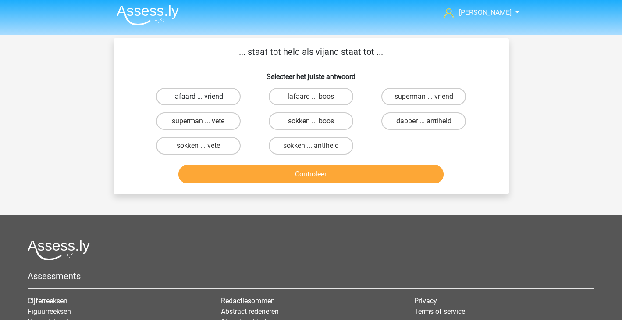
click at [224, 101] on label "lafaard ... vriend" at bounding box center [198, 97] width 85 height 18
click at [204, 101] on input "lafaard ... vriend" at bounding box center [201, 99] width 6 height 6
radio input "true"
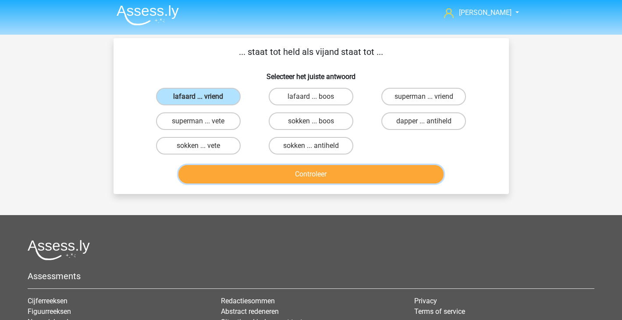
click at [290, 173] on button "Controleer" at bounding box center [310, 174] width 265 height 18
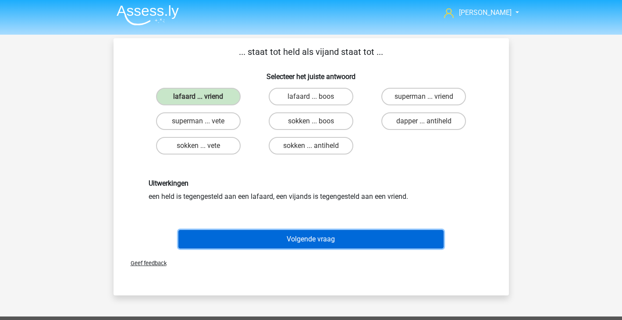
click at [308, 238] on button "Volgende vraag" at bounding box center [310, 239] width 265 height 18
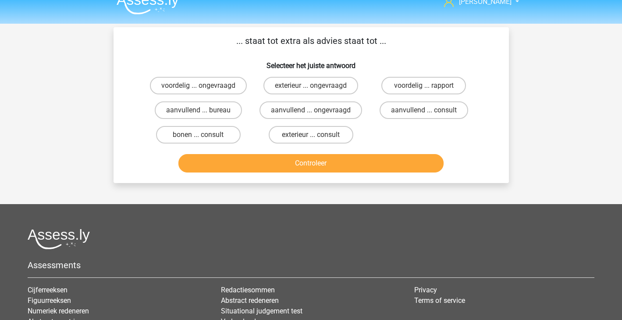
scroll to position [5, 0]
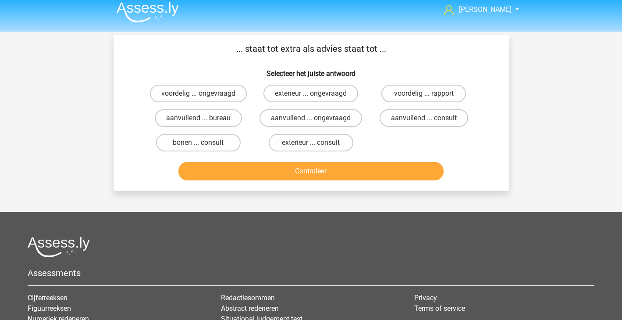
click at [454, 127] on div "aanvullend ... consult" at bounding box center [423, 118] width 113 height 25
click at [464, 114] on label "aanvullend ... consult" at bounding box center [424, 118] width 89 height 18
click at [430, 118] on input "aanvullend ... consult" at bounding box center [427, 121] width 6 height 6
radio input "true"
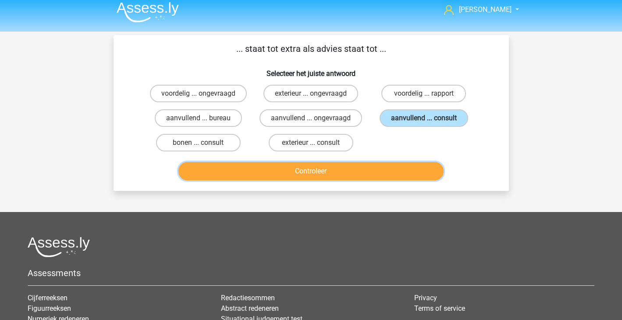
click at [420, 172] on button "Controleer" at bounding box center [310, 171] width 265 height 18
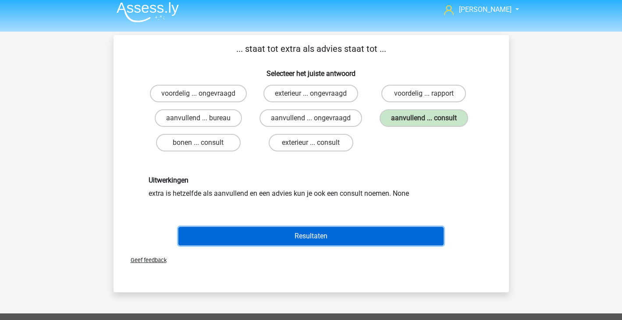
click at [387, 243] on button "Resultaten" at bounding box center [310, 236] width 265 height 18
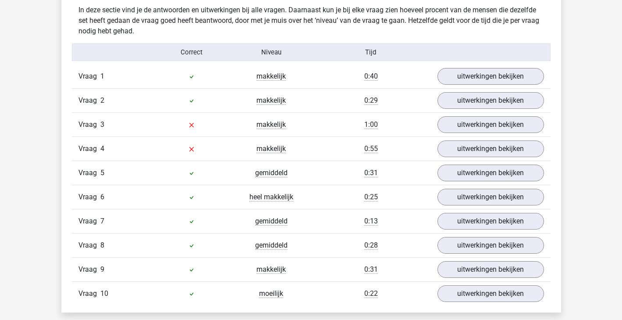
scroll to position [553, 0]
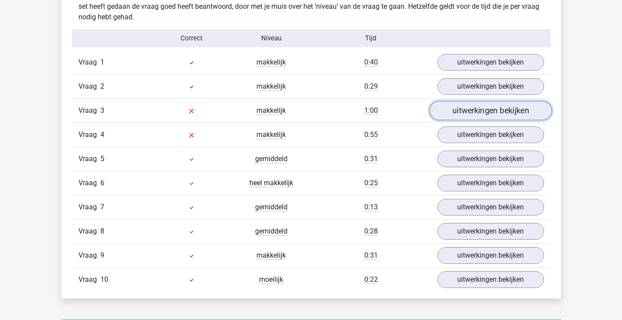
click at [496, 110] on link "uitwerkingen bekijken" at bounding box center [490, 110] width 122 height 19
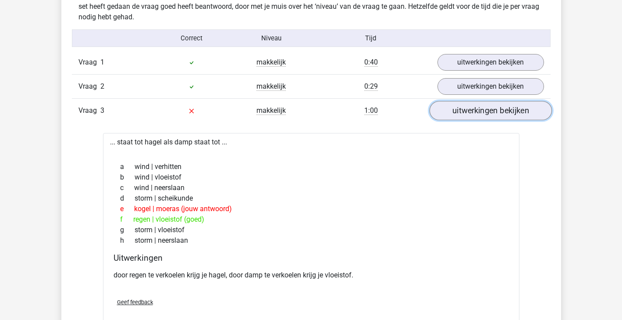
click at [496, 110] on link "uitwerkingen bekijken" at bounding box center [490, 110] width 122 height 19
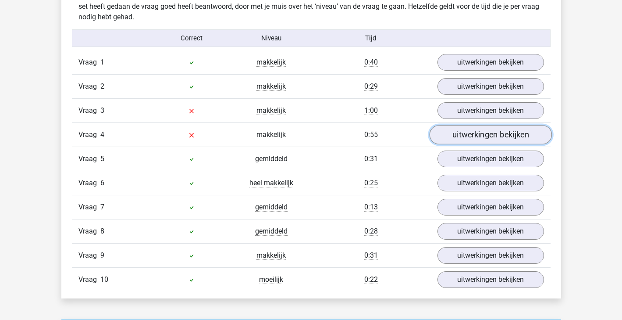
click at [493, 140] on link "uitwerkingen bekijken" at bounding box center [490, 134] width 122 height 19
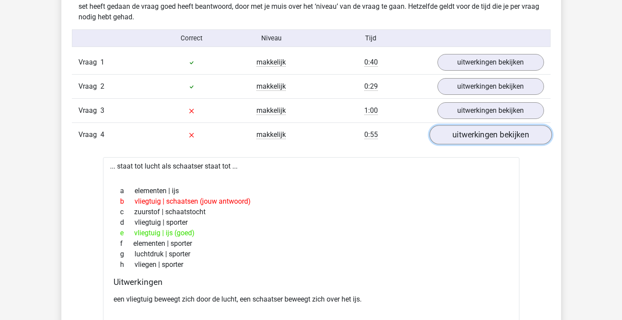
click at [493, 140] on link "uitwerkingen bekijken" at bounding box center [490, 134] width 122 height 19
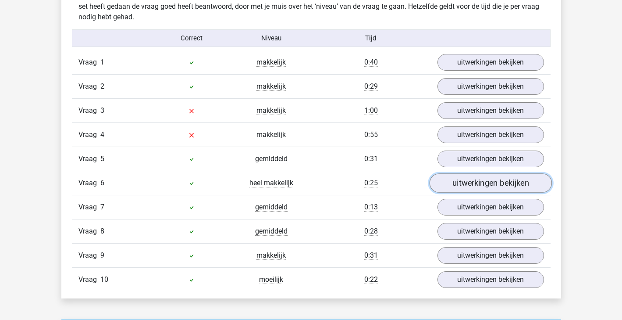
click at [493, 184] on link "uitwerkingen bekijken" at bounding box center [490, 182] width 122 height 19
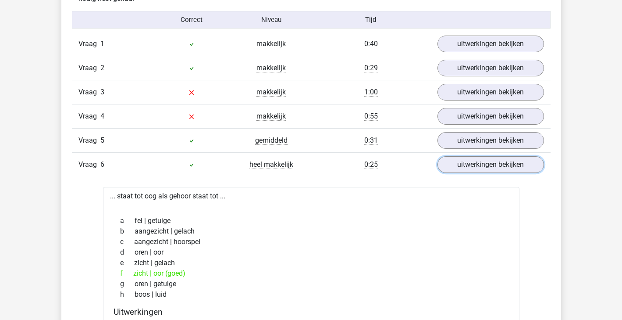
scroll to position [570, 0]
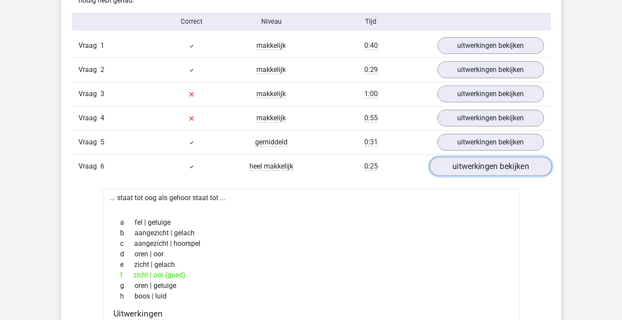
click at [502, 173] on link "uitwerkingen bekijken" at bounding box center [490, 165] width 122 height 19
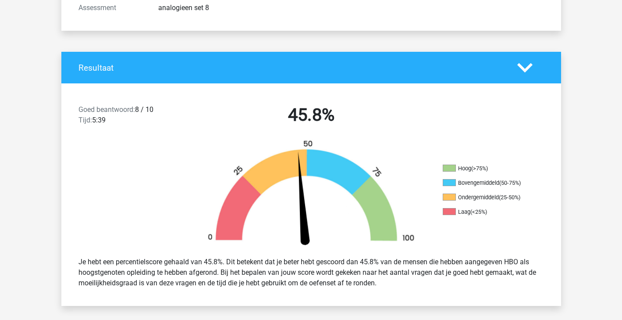
scroll to position [0, 0]
